Goal: Task Accomplishment & Management: Complete application form

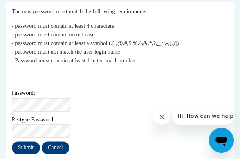
scroll to position [172, 0]
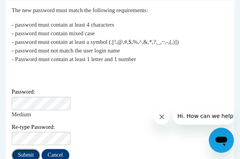
click at [25, 149] on input "Submit" at bounding box center [26, 155] width 28 height 13
